Goal: Information Seeking & Learning: Check status

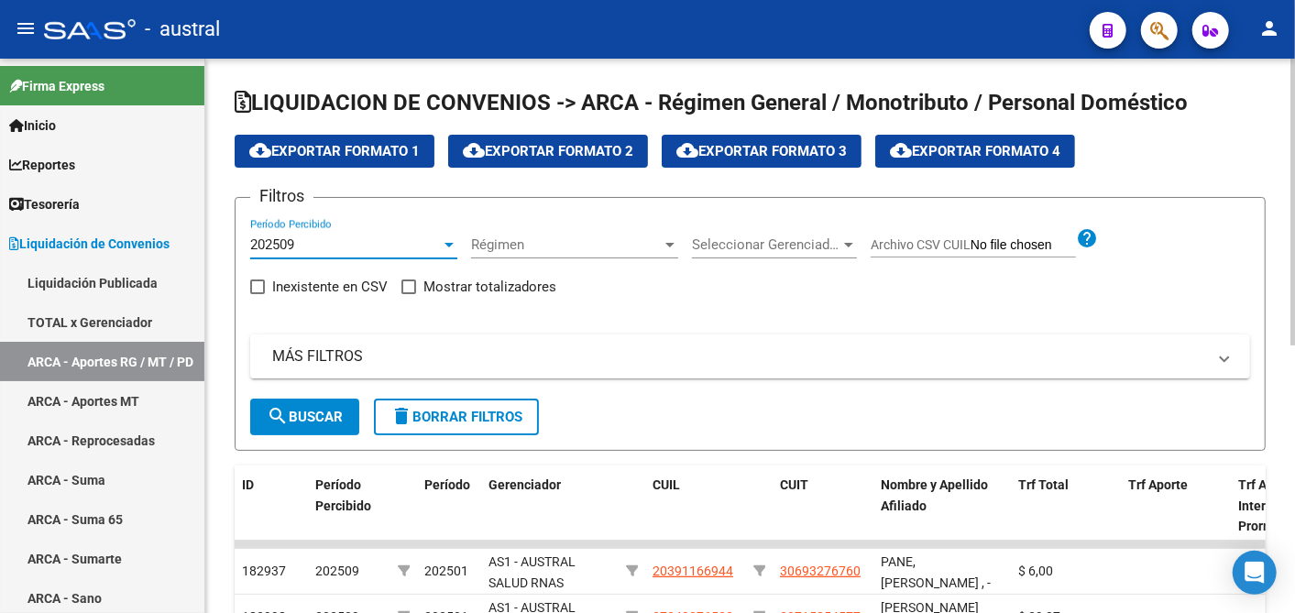
click at [447, 239] on div at bounding box center [449, 244] width 16 height 15
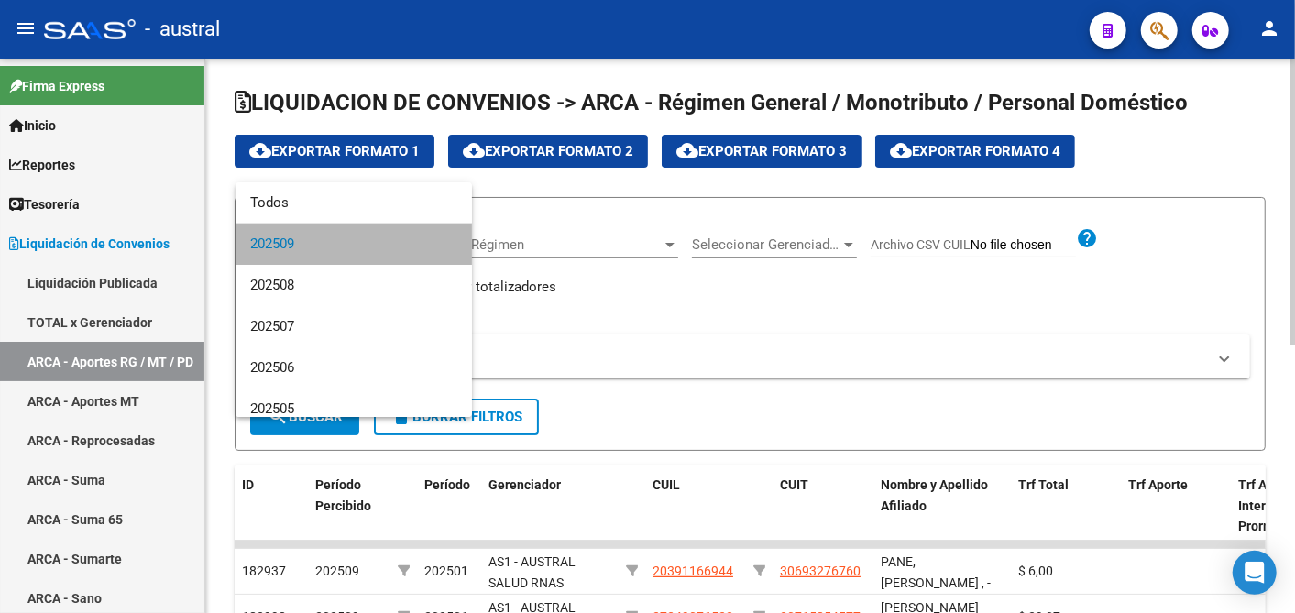
click at [446, 238] on mat-option "202509" at bounding box center [354, 244] width 236 height 41
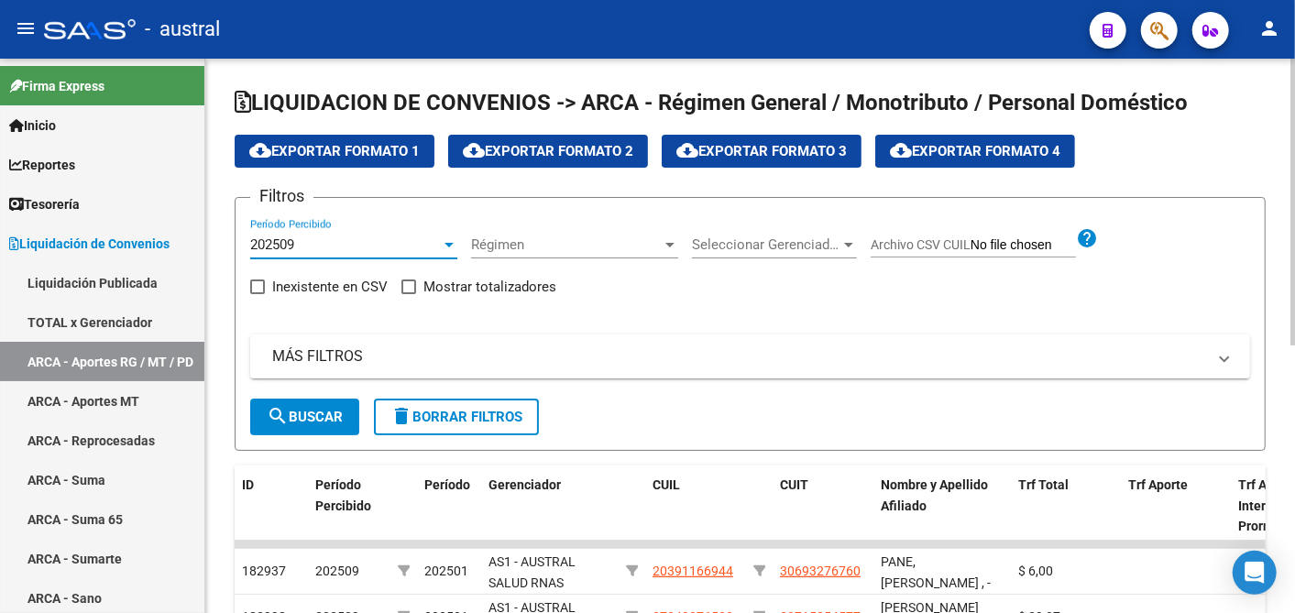
click at [442, 237] on div at bounding box center [449, 244] width 16 height 15
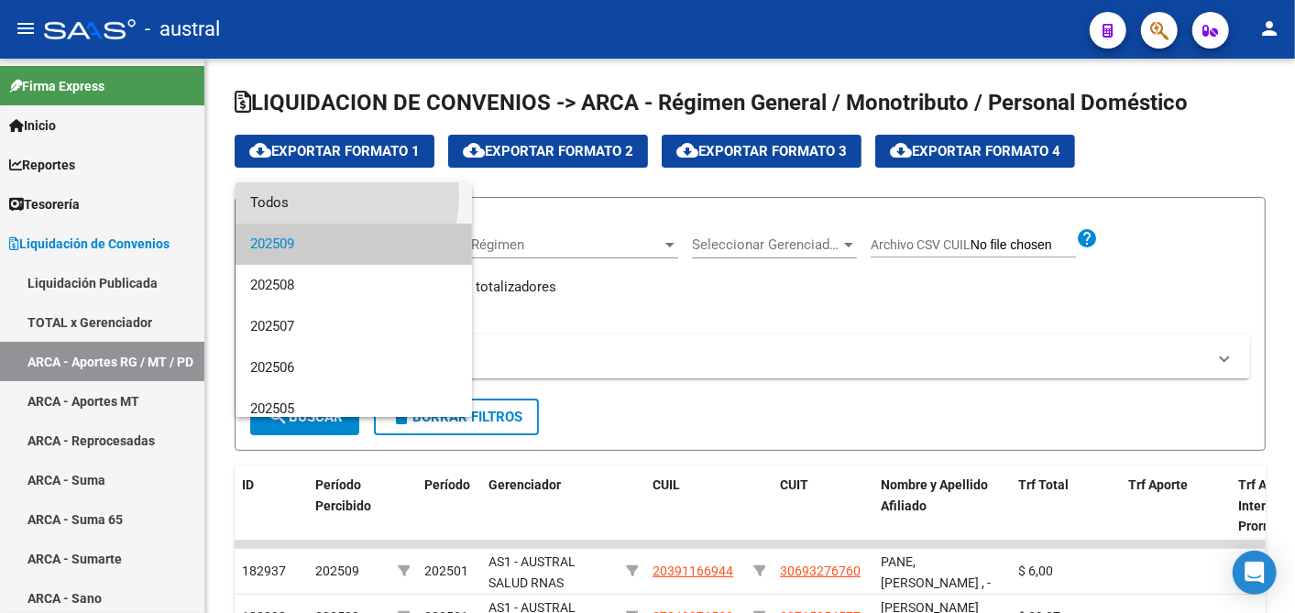
click at [322, 196] on span "Todos" at bounding box center [353, 202] width 207 height 41
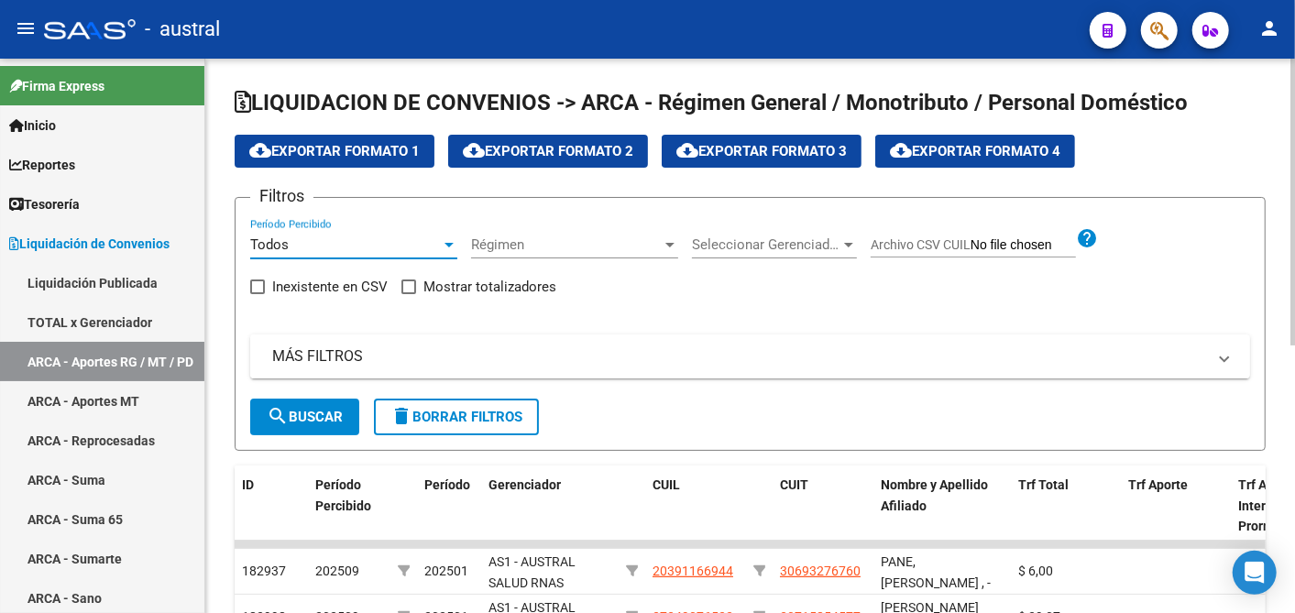
click at [303, 368] on mat-expansion-panel-header "MÁS FILTROS" at bounding box center [750, 357] width 1000 height 44
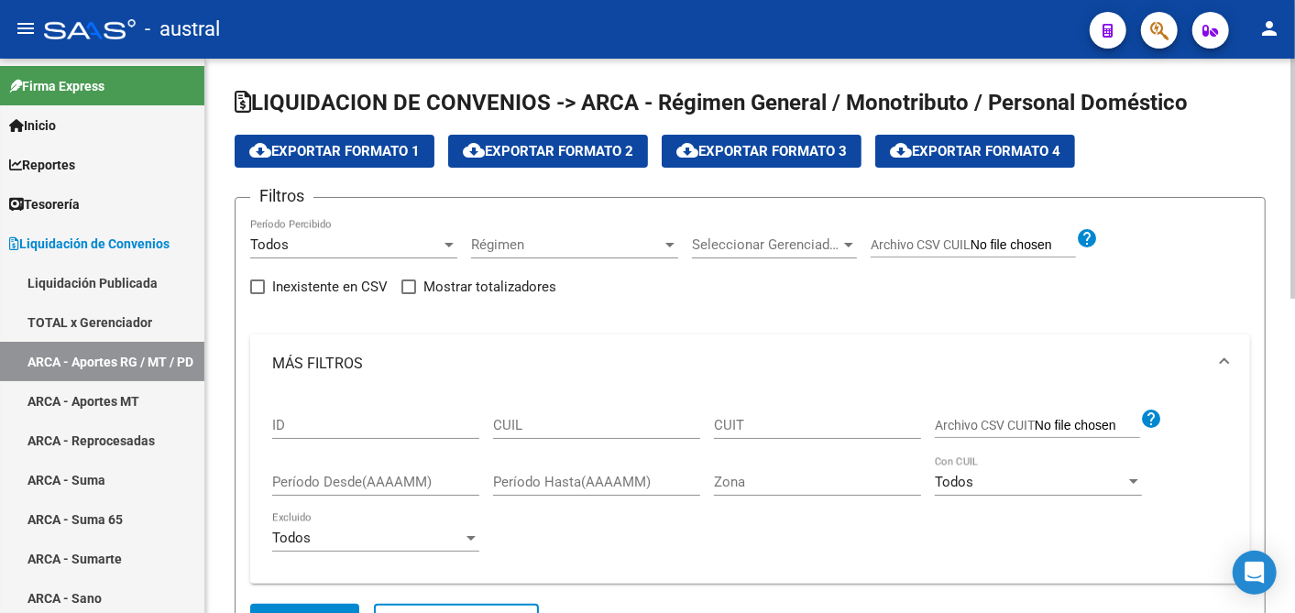
click at [585, 431] on input "CUIL" at bounding box center [596, 425] width 207 height 16
paste input "27-22657052-2"
type input "27-22657052-2"
click at [348, 609] on button "search Buscar" at bounding box center [304, 622] width 109 height 37
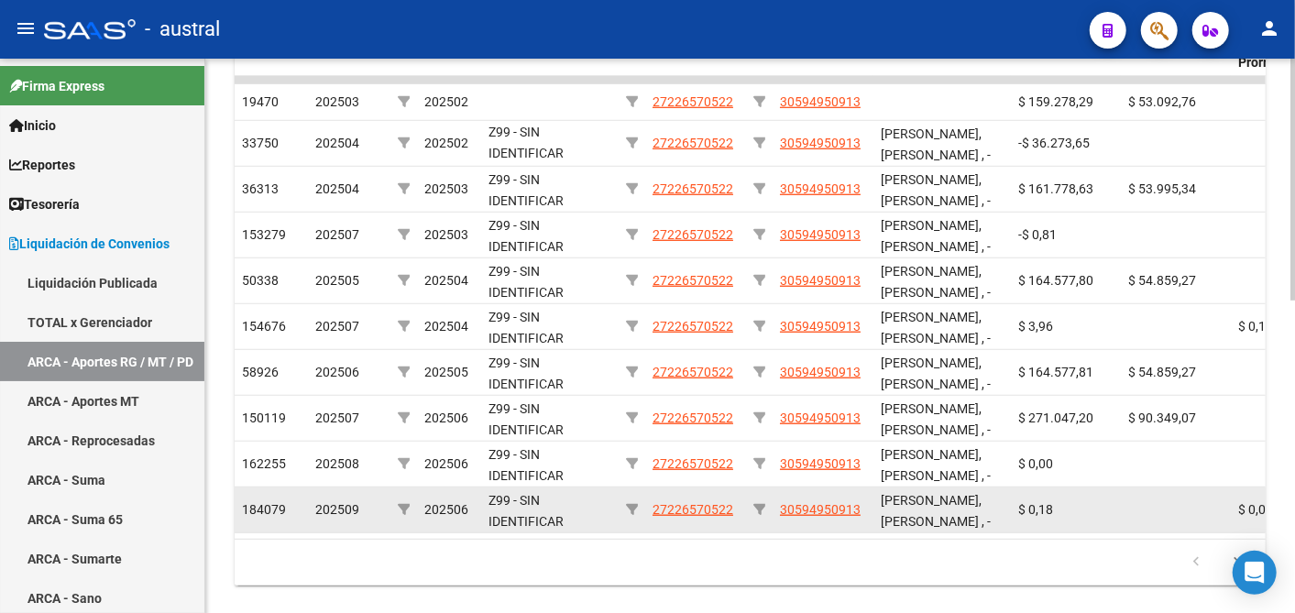
scroll to position [715, 0]
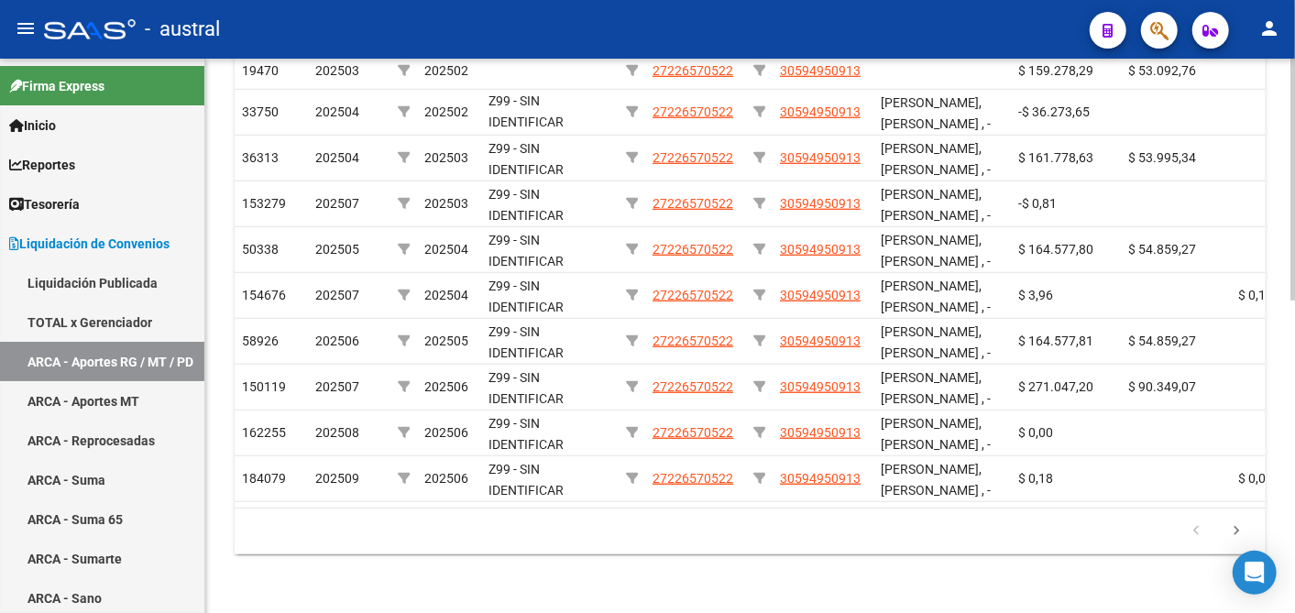
click at [581, 518] on datatable-pager "1 2 3 4 5" at bounding box center [750, 531] width 1013 height 31
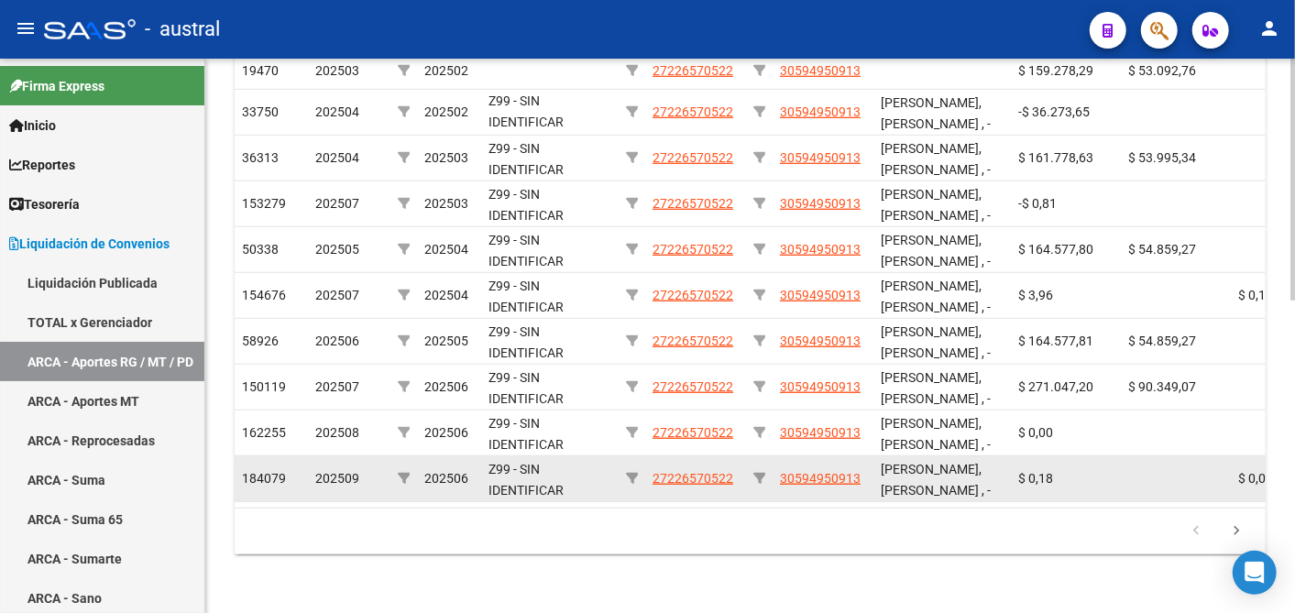
click at [743, 477] on datatable-body-cell "27226570522" at bounding box center [695, 478] width 101 height 45
